Goal: Navigation & Orientation: Understand site structure

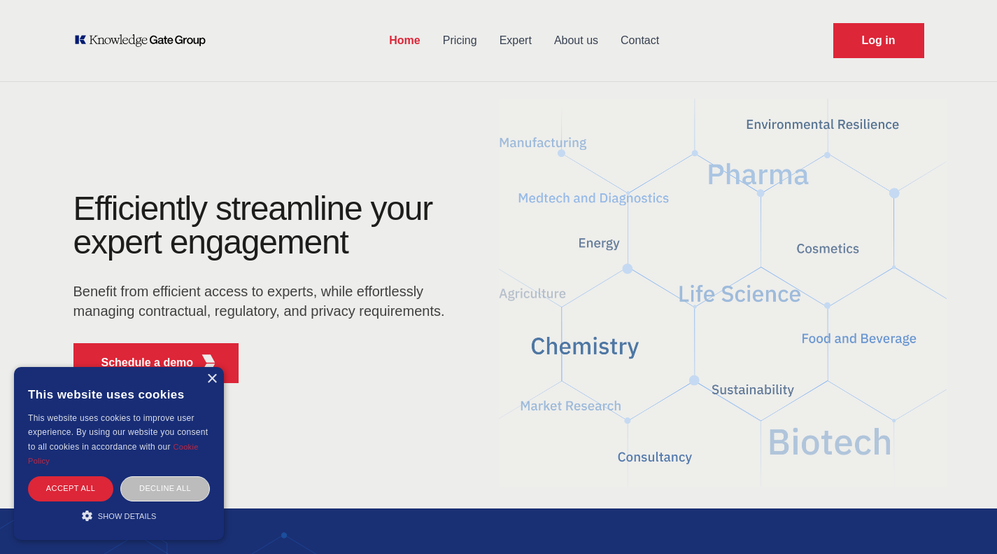
click at [219, 381] on div "× This website uses cookies This website uses cookies to improve user experienc…" at bounding box center [119, 453] width 210 height 173
click at [205, 376] on div "× This website uses cookies This website uses cookies to improve user experienc…" at bounding box center [119, 453] width 210 height 173
click at [212, 376] on div "×" at bounding box center [211, 379] width 10 height 10
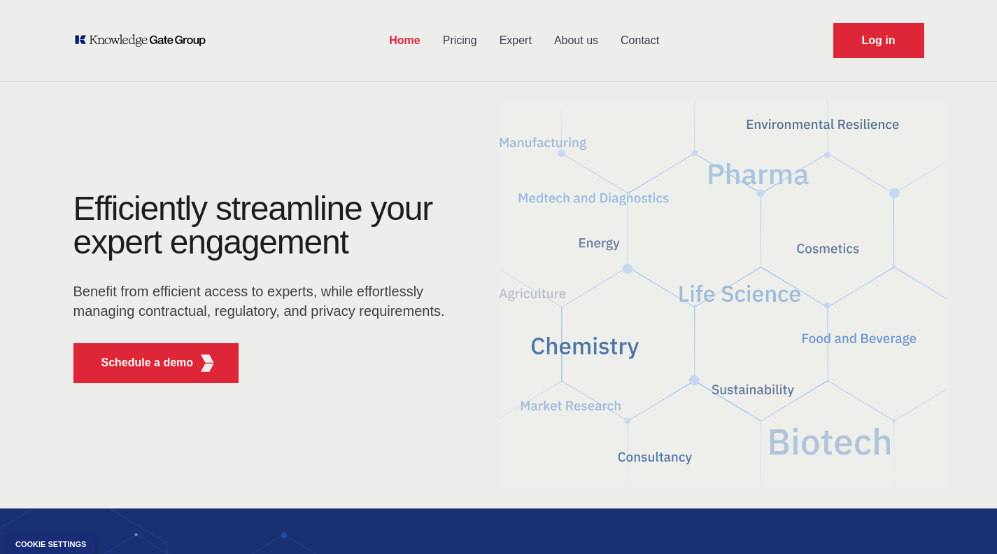
click at [460, 42] on link "Pricing" at bounding box center [460, 40] width 57 height 36
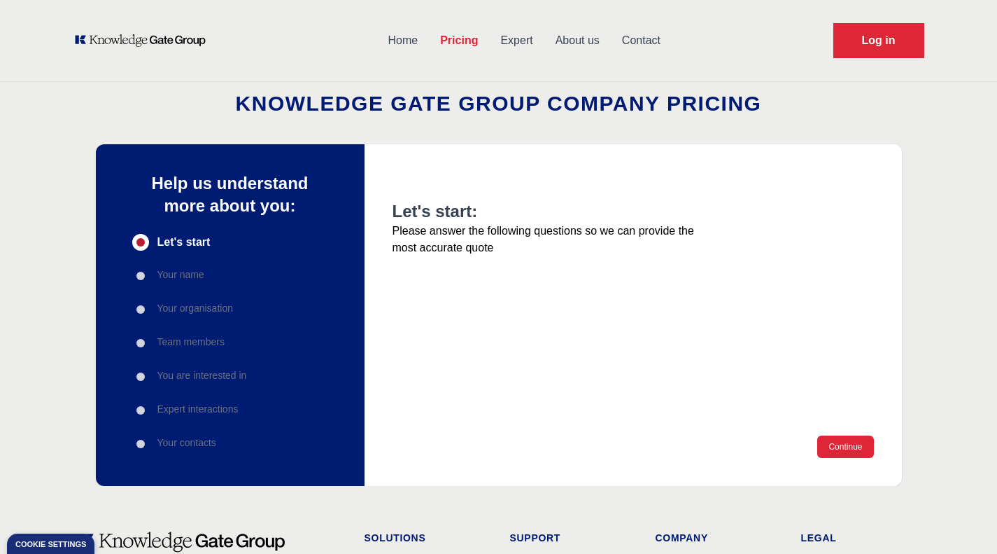
click at [515, 42] on link "Expert" at bounding box center [516, 40] width 55 height 36
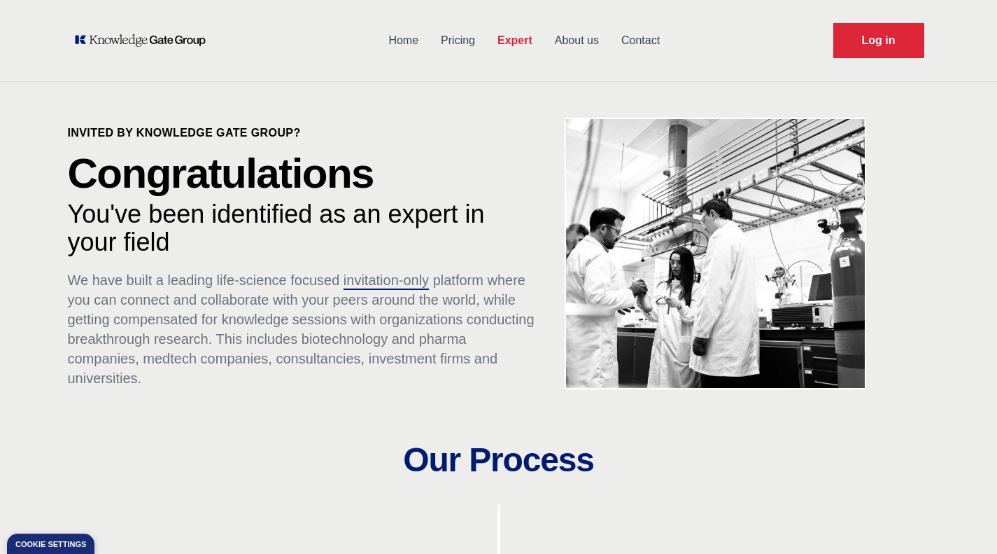
click at [565, 43] on link "About us" at bounding box center [577, 40] width 66 height 36
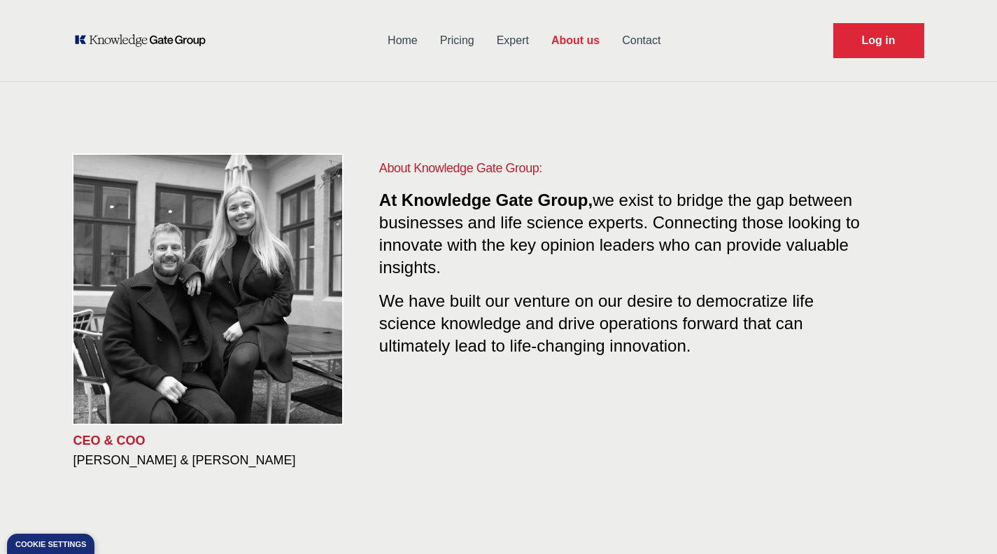
click at [641, 38] on link "Contact" at bounding box center [641, 40] width 61 height 36
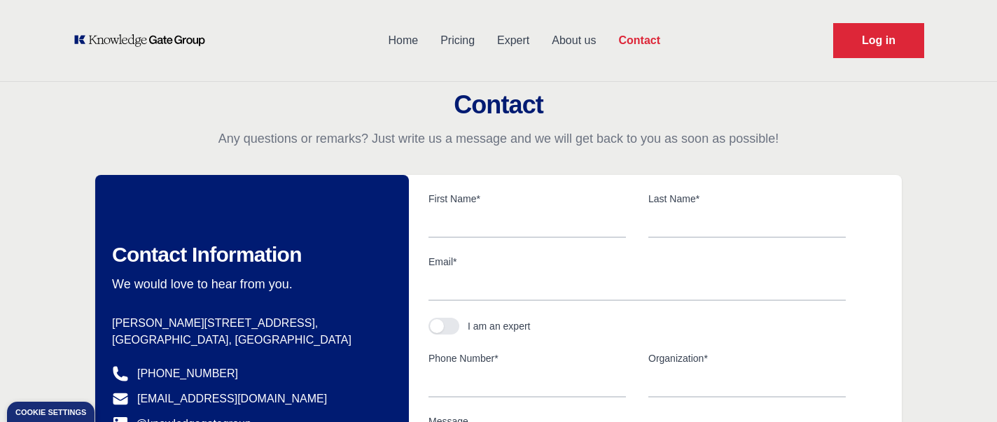
click at [521, 39] on link "Expert" at bounding box center [513, 40] width 55 height 36
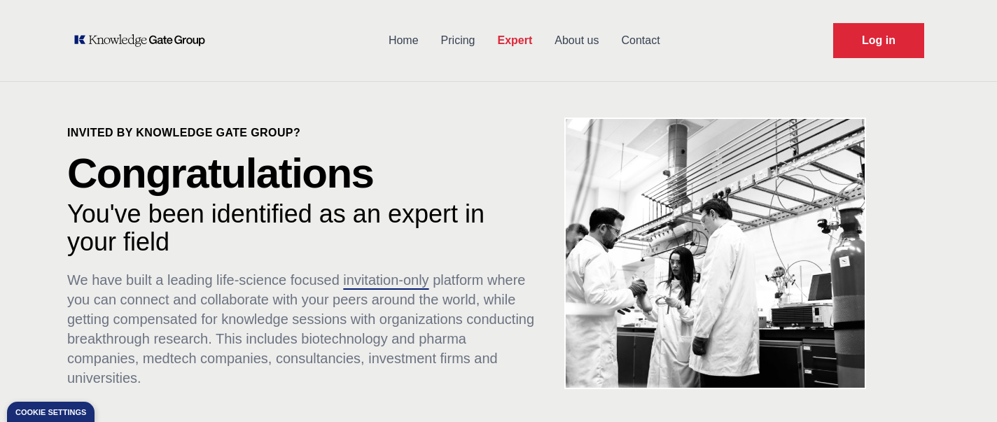
click at [404, 36] on link "Home" at bounding box center [403, 40] width 52 height 36
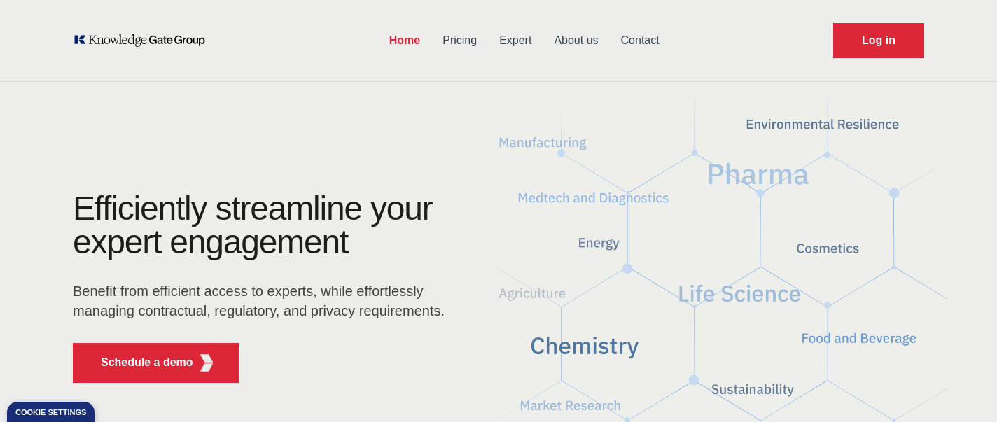
click at [192, 39] on icon "KOL Knowledge Platform: Talk to Key External Experts (KEE)" at bounding box center [140, 41] width 134 height 14
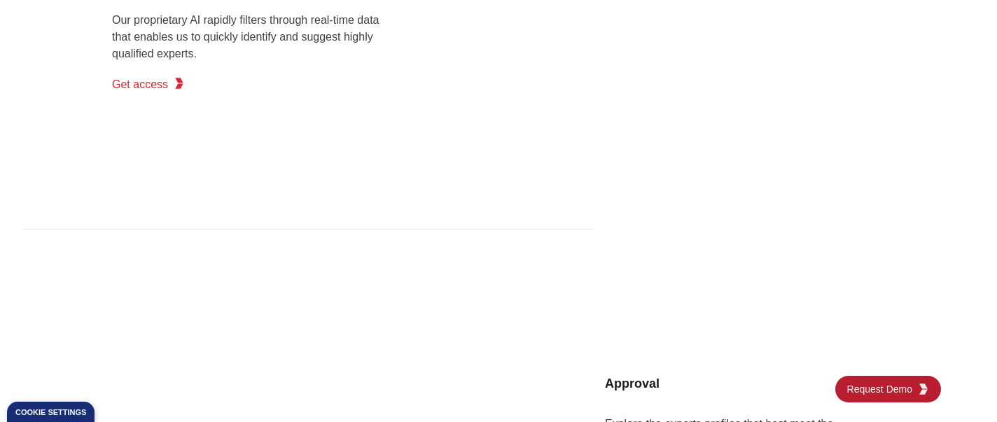
scroll to position [1381, 0]
